Goal: Information Seeking & Learning: Learn about a topic

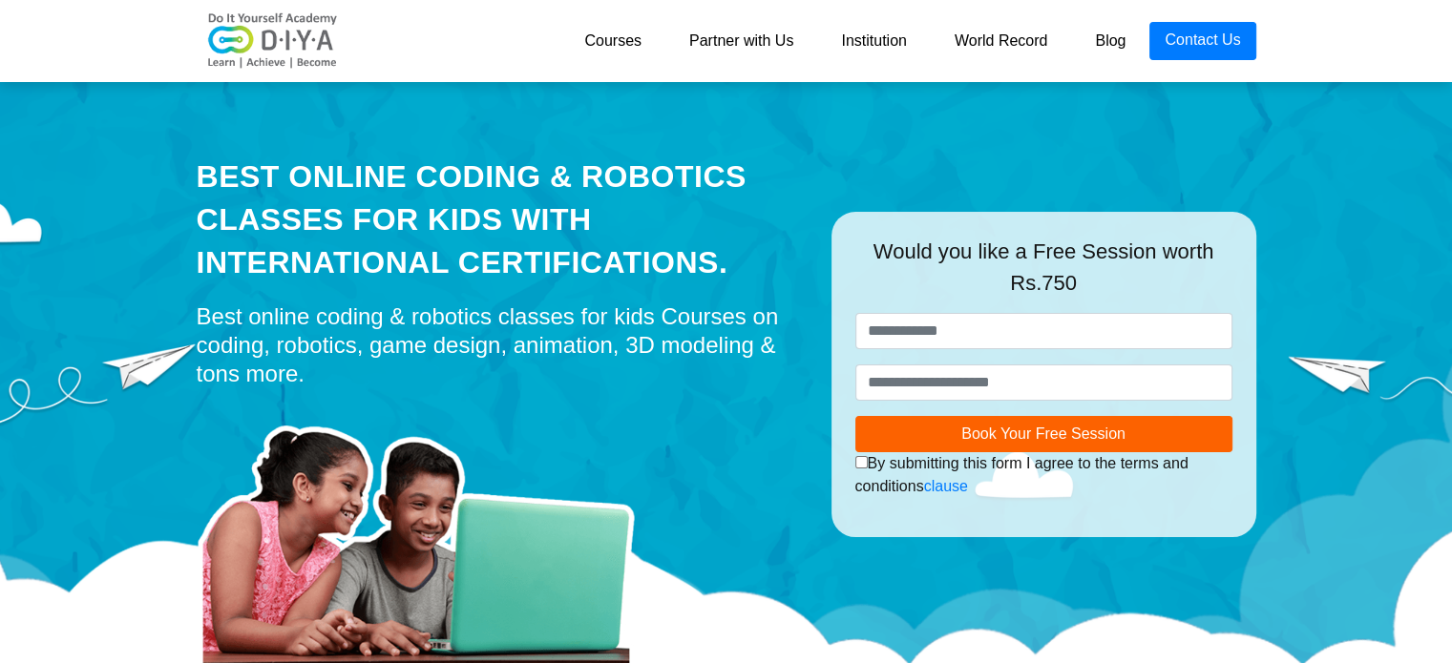
click at [538, 316] on div "Best online coding & robotics classes for kids Courses on coding, robotics, gam…" at bounding box center [500, 346] width 606 height 86
click at [598, 323] on div "Best online coding & robotics classes for kids Courses on coding, robotics, gam…" at bounding box center [500, 346] width 606 height 86
click at [642, 307] on div "Best online coding & robotics classes for kids Courses on coding, robotics, gam…" at bounding box center [500, 346] width 606 height 86
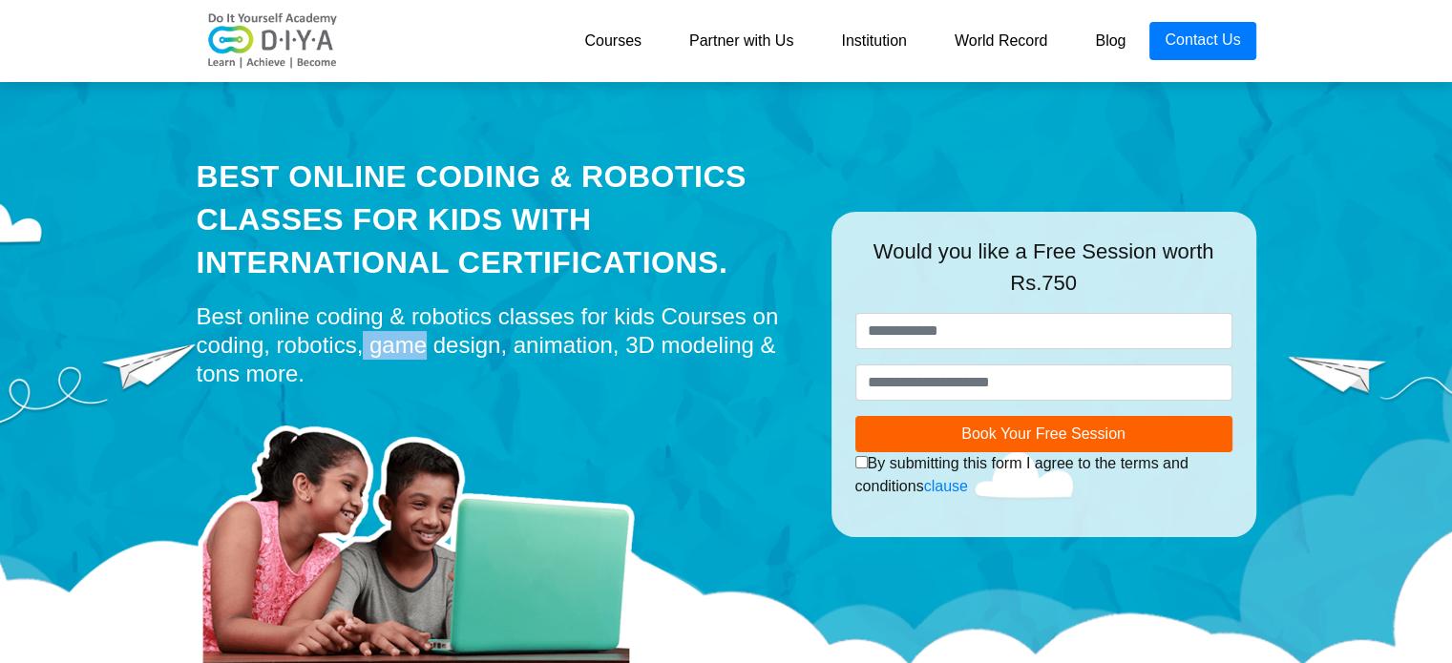
click at [642, 307] on div "Best online coding & robotics classes for kids Courses on coding, robotics, gam…" at bounding box center [500, 346] width 606 height 86
click at [538, 317] on div "Best online coding & robotics classes for kids Courses on coding, robotics, gam…" at bounding box center [500, 346] width 606 height 86
click at [431, 321] on div "Best online coding & robotics classes for kids Courses on coding, robotics, gam…" at bounding box center [500, 346] width 606 height 86
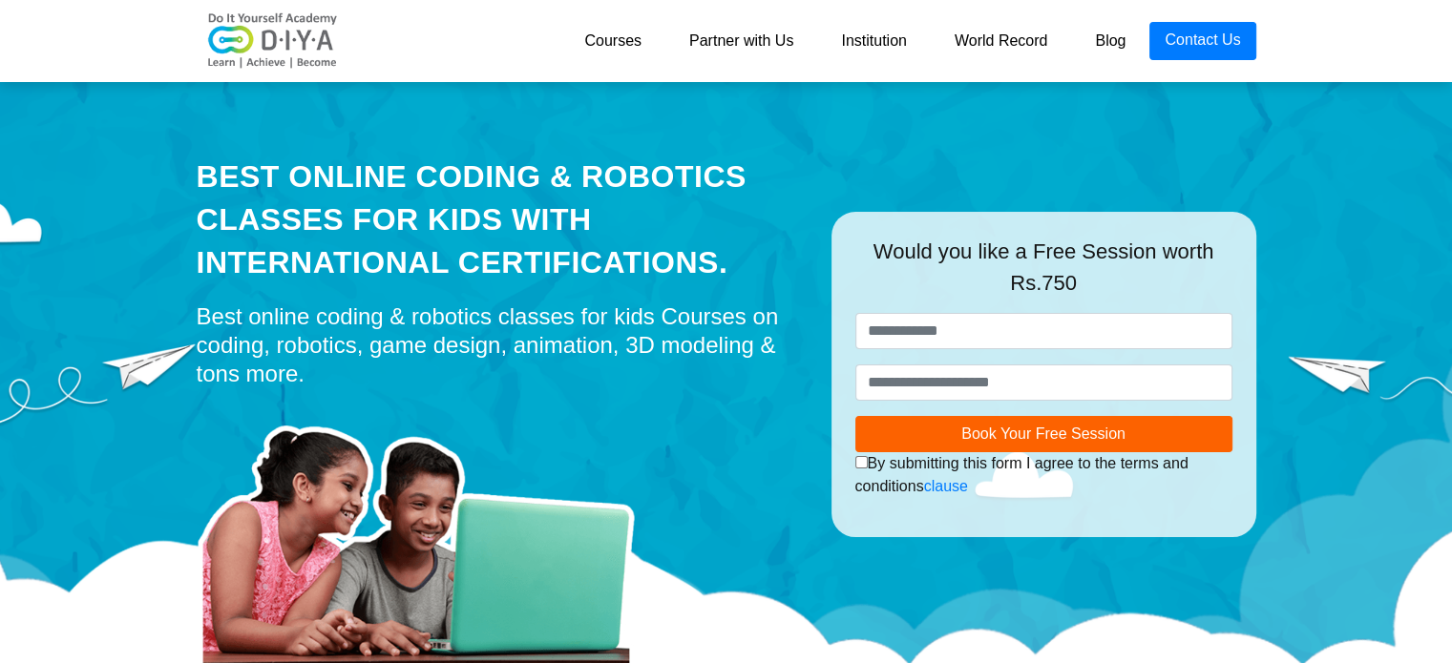
click at [344, 321] on div "Best online coding & robotics classes for kids Courses on coding, robotics, gam…" at bounding box center [500, 346] width 606 height 86
click at [544, 359] on div "Best online coding & robotics classes for kids Courses on coding, robotics, gam…" at bounding box center [500, 346] width 606 height 86
